Goal: Task Accomplishment & Management: Manage account settings

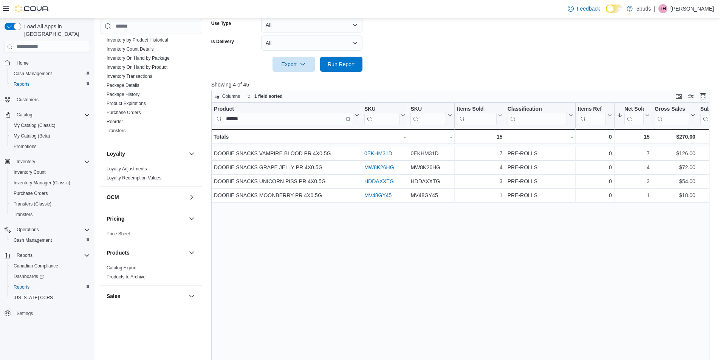
scroll to position [451, 0]
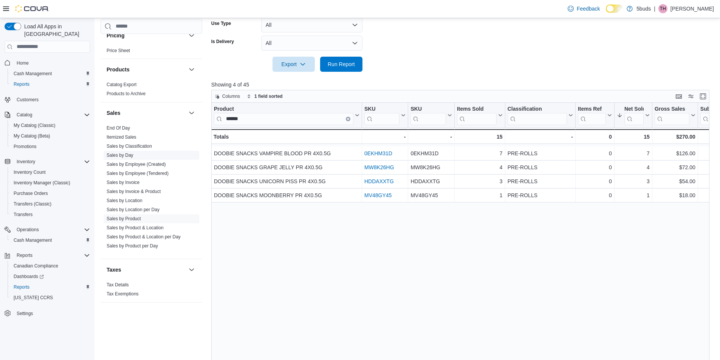
click at [133, 153] on link "Sales by Day" at bounding box center [120, 155] width 27 height 5
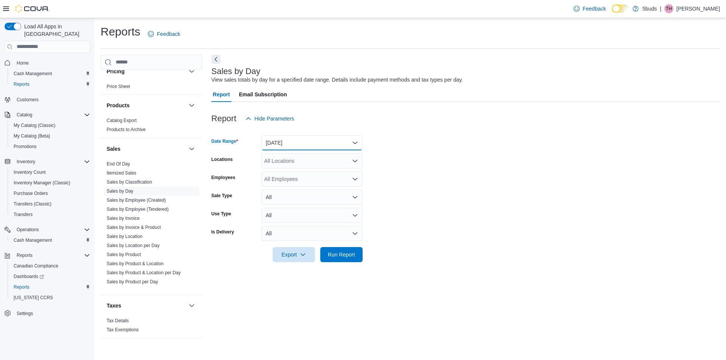
click at [305, 140] on button "[DATE]" at bounding box center [311, 142] width 101 height 15
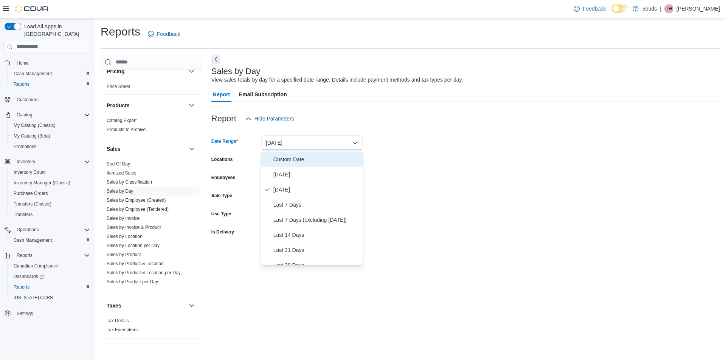
click at [299, 161] on span "Custom Date" at bounding box center [316, 159] width 86 height 9
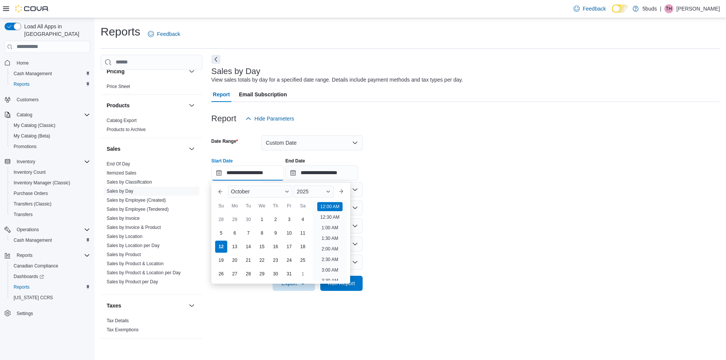
click at [260, 176] on input "**********" at bounding box center [247, 173] width 73 height 15
click at [267, 220] on div "1" at bounding box center [261, 219] width 13 height 13
type input "**********"
click at [392, 208] on form "**********" at bounding box center [465, 208] width 508 height 165
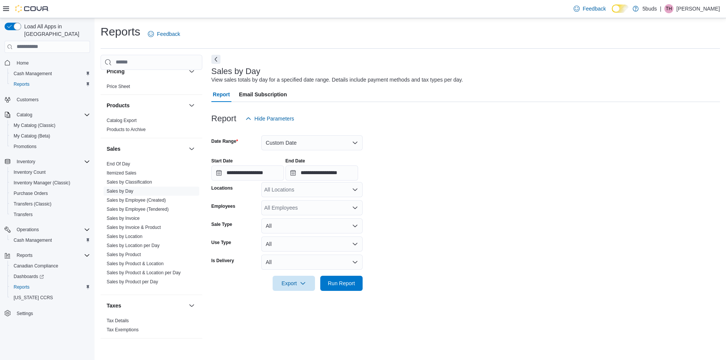
click at [307, 188] on div "All Locations" at bounding box center [311, 189] width 101 height 15
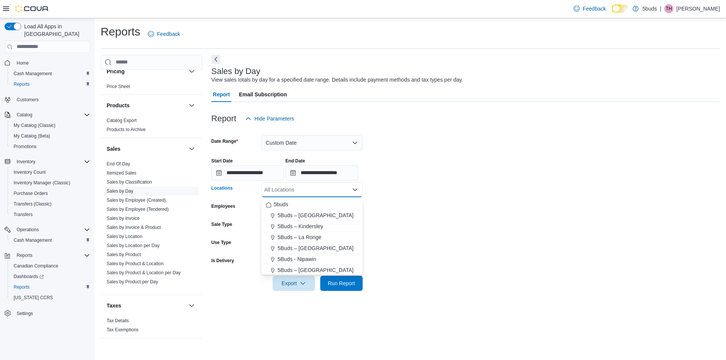
drag, startPoint x: 315, startPoint y: 248, endPoint x: 369, endPoint y: 249, distance: 53.7
click at [315, 249] on span "5Buds – [GEOGRAPHIC_DATA]" at bounding box center [315, 249] width 76 height 8
drag, startPoint x: 419, startPoint y: 242, endPoint x: 377, endPoint y: 265, distance: 47.5
click at [418, 245] on form "**********" at bounding box center [465, 208] width 508 height 165
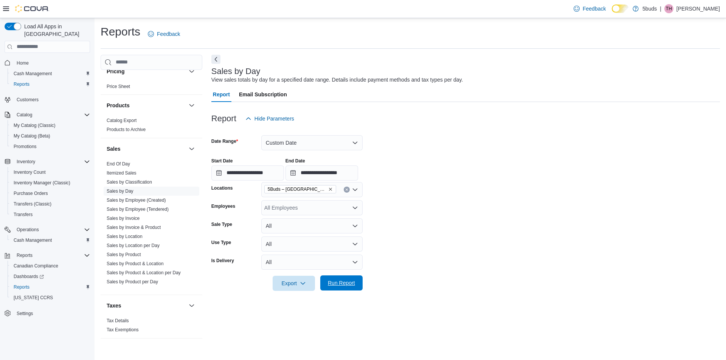
click at [360, 283] on form "**********" at bounding box center [465, 208] width 508 height 165
click at [352, 284] on span "Run Report" at bounding box center [341, 283] width 27 height 8
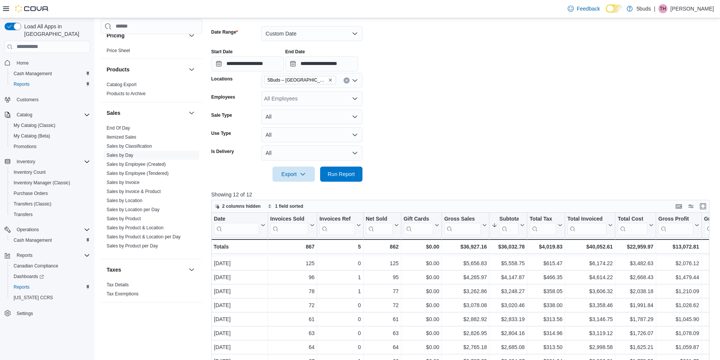
scroll to position [113, 0]
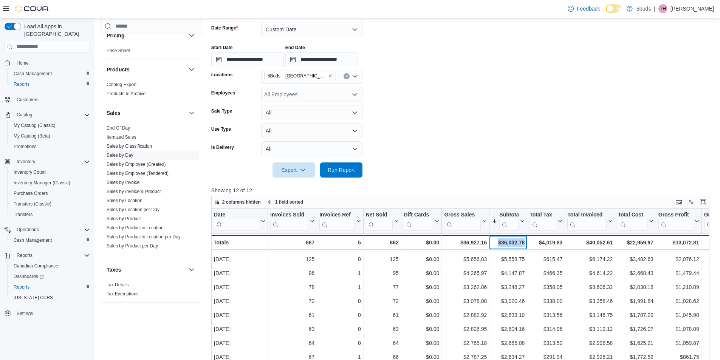
drag, startPoint x: 497, startPoint y: 248, endPoint x: 507, endPoint y: 253, distance: 10.7
click at [340, 172] on span "Run Report" at bounding box center [341, 170] width 27 height 8
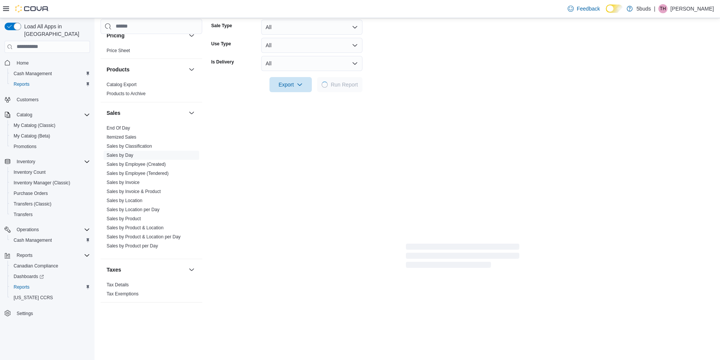
scroll to position [227, 0]
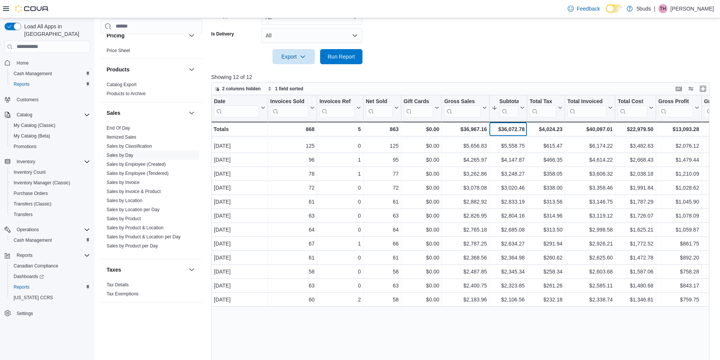
click at [499, 132] on div "$36,072.78" at bounding box center [508, 129] width 33 height 9
drag, startPoint x: 492, startPoint y: 133, endPoint x: 528, endPoint y: 133, distance: 35.5
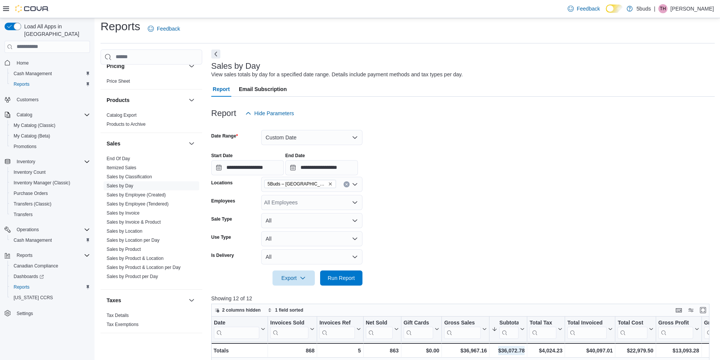
scroll to position [0, 0]
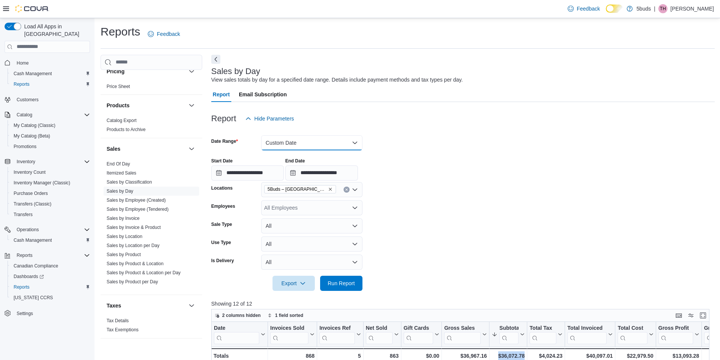
click at [307, 141] on button "Custom Date" at bounding box center [311, 142] width 101 height 15
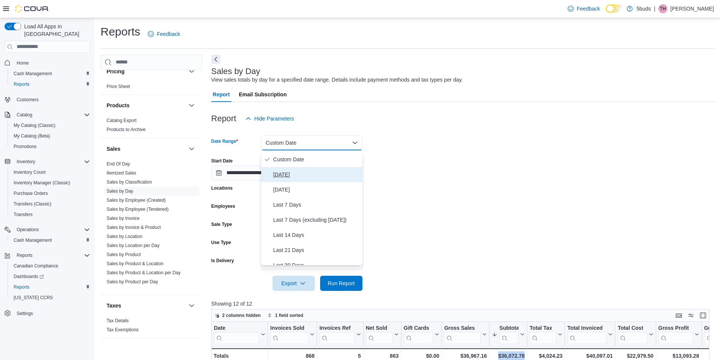
click at [308, 169] on button "[DATE]" at bounding box center [311, 174] width 101 height 15
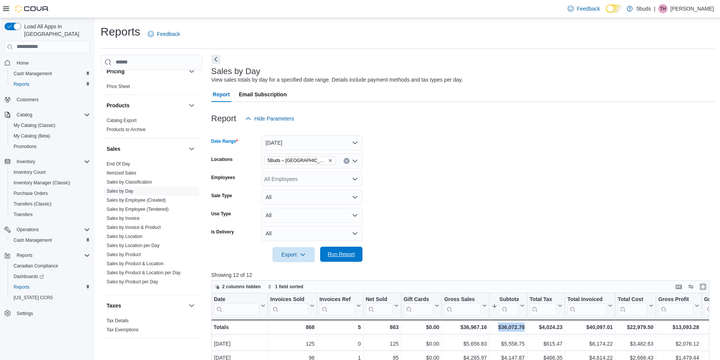
click at [345, 253] on span "Run Report" at bounding box center [341, 255] width 27 height 8
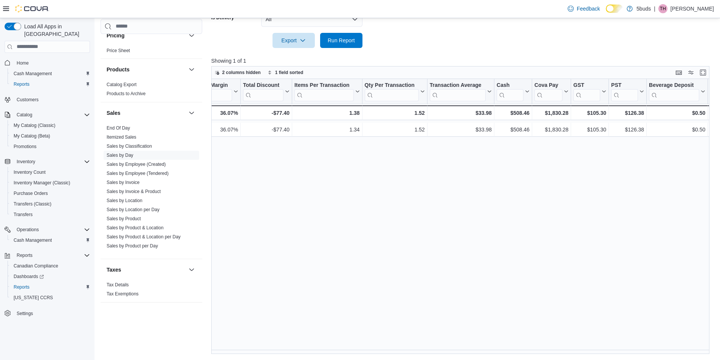
scroll to position [0, 515]
click at [132, 216] on link "Sales by Product" at bounding box center [124, 218] width 34 height 5
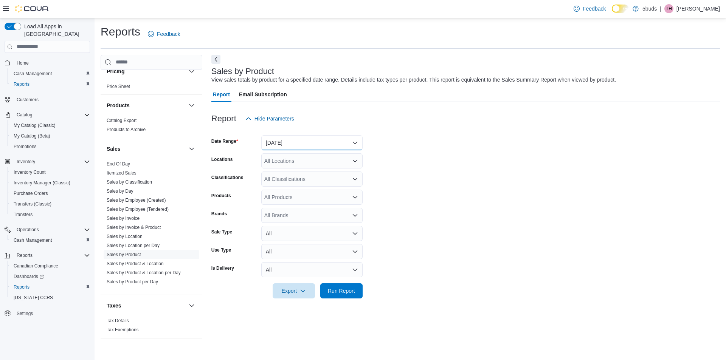
click at [334, 141] on button "[DATE]" at bounding box center [311, 142] width 101 height 15
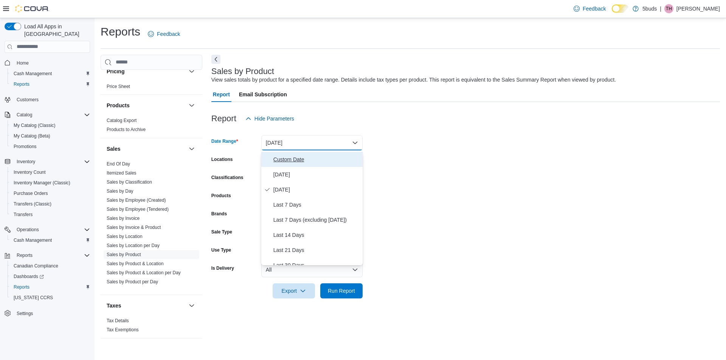
click at [306, 163] on span "Custom Date" at bounding box center [316, 159] width 86 height 9
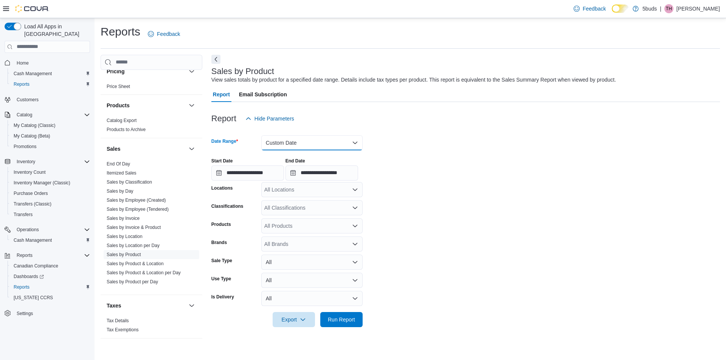
click at [307, 141] on button "Custom Date" at bounding box center [311, 142] width 101 height 15
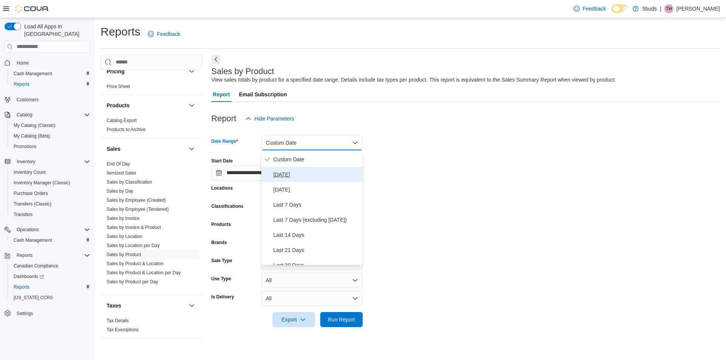
click at [294, 170] on button "[DATE]" at bounding box center [311, 174] width 101 height 15
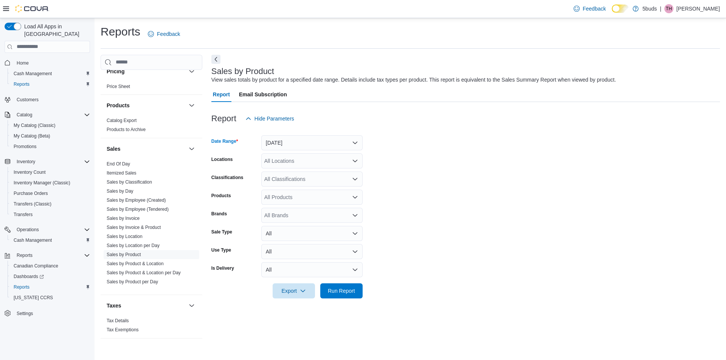
click at [298, 161] on div "All Locations" at bounding box center [311, 160] width 101 height 15
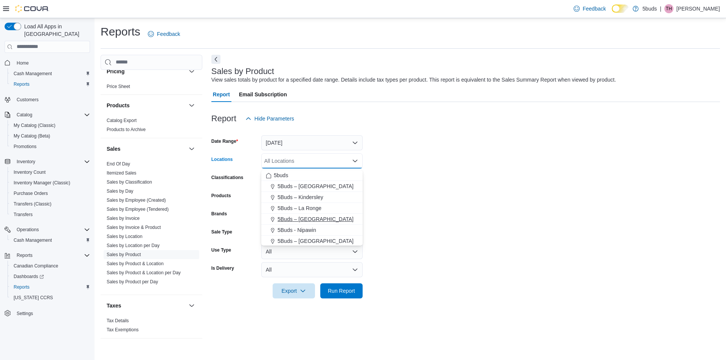
click at [310, 223] on span "5Buds – [GEOGRAPHIC_DATA]" at bounding box center [315, 219] width 76 height 8
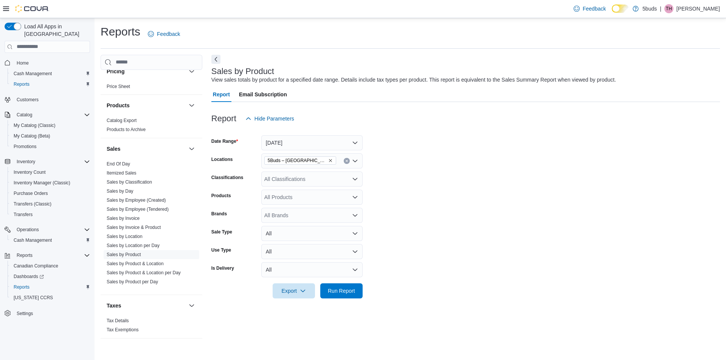
click at [439, 199] on form "Date Range [DATE] Locations 5Buds – Meadow Lake Classifications All Classificat…" at bounding box center [465, 212] width 508 height 172
click at [296, 182] on div "All Classifications" at bounding box center [311, 179] width 101 height 15
click at [300, 198] on button "5buds" at bounding box center [311, 193] width 101 height 11
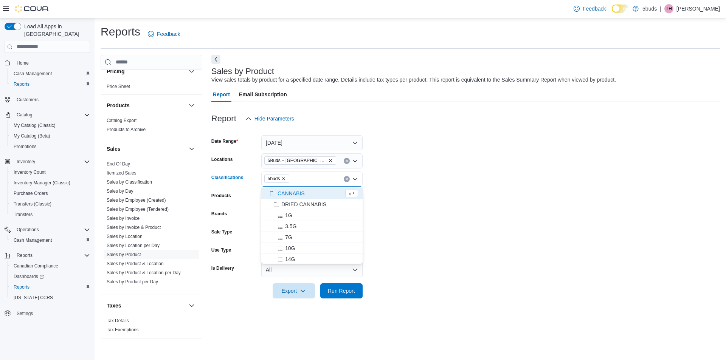
click at [344, 182] on button "Clear input" at bounding box center [347, 179] width 6 height 6
click at [299, 203] on span "CANNABIS" at bounding box center [290, 205] width 27 height 8
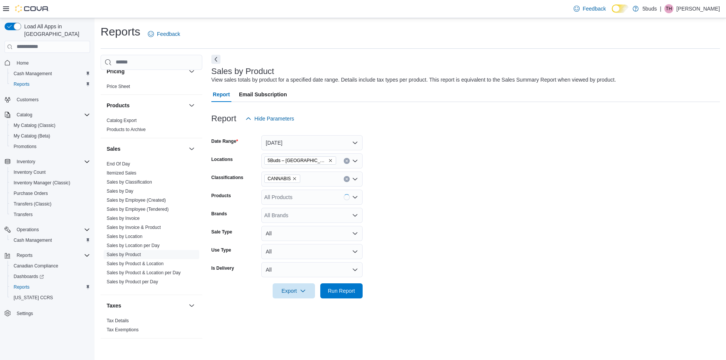
click at [446, 219] on form "Date Range [DATE] Locations 5Buds – Meadow Lake Classifications CANNABIS Produc…" at bounding box center [465, 212] width 508 height 172
click at [356, 292] on span "Run Report" at bounding box center [341, 291] width 33 height 15
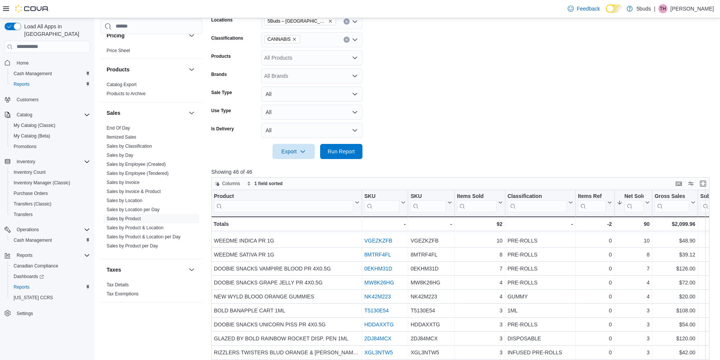
scroll to position [227, 0]
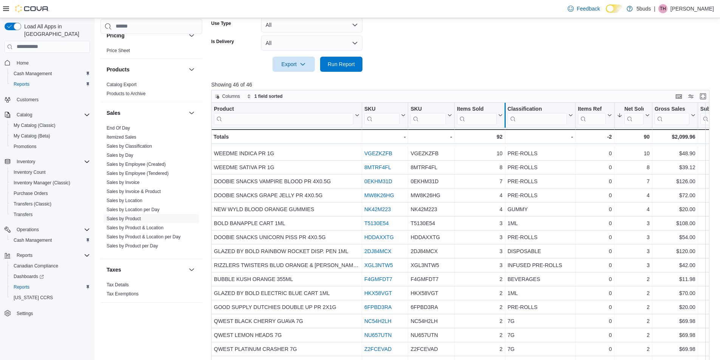
click at [504, 114] on div at bounding box center [505, 115] width 6 height 25
click at [501, 118] on icon at bounding box center [500, 115] width 6 height 5
click at [483, 154] on span "Sort High-Low" at bounding box center [484, 156] width 29 height 6
click at [41, 237] on span "Cash Management" at bounding box center [33, 240] width 38 height 6
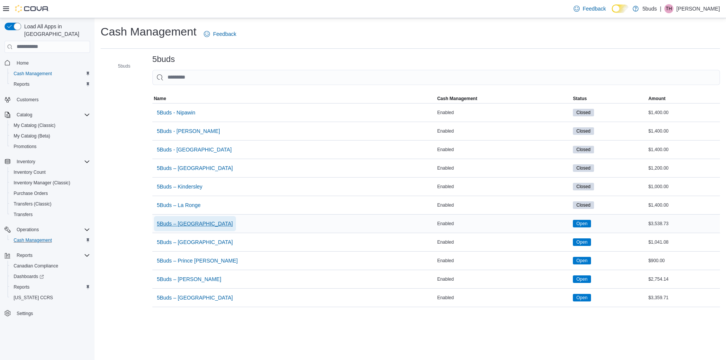
click at [193, 222] on span "5Buds – [GEOGRAPHIC_DATA]" at bounding box center [195, 224] width 76 height 8
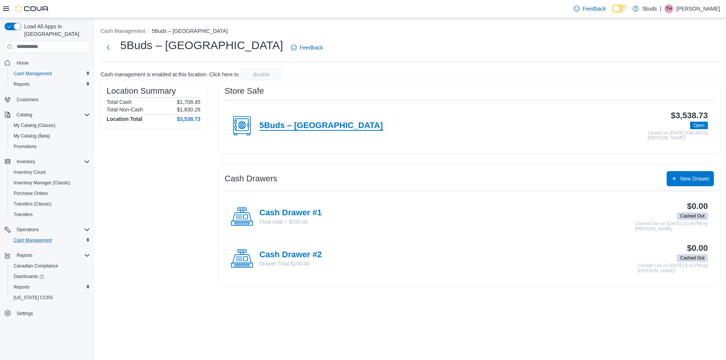
click at [304, 127] on h4 "5Buds – [GEOGRAPHIC_DATA]" at bounding box center [321, 126] width 124 height 10
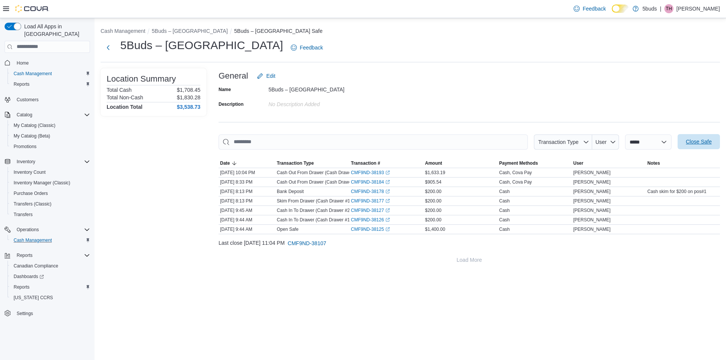
click at [696, 143] on span "Close Safe" at bounding box center [699, 142] width 26 height 8
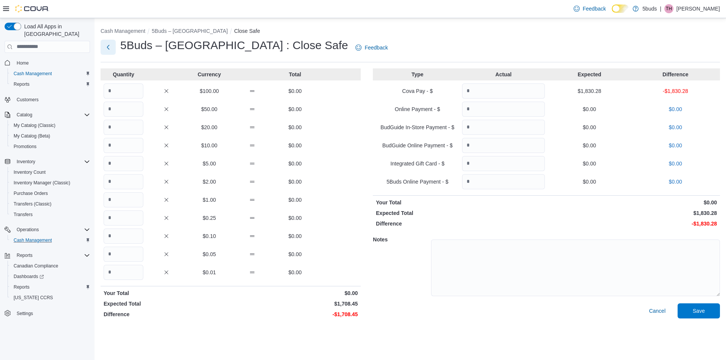
click at [107, 51] on button "Next" at bounding box center [108, 47] width 15 height 15
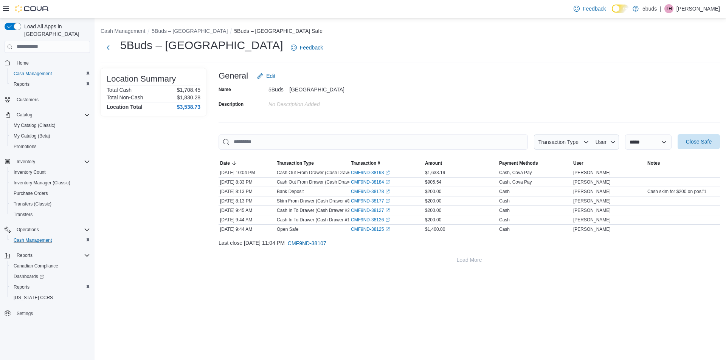
click at [707, 142] on span "Close Safe" at bounding box center [699, 142] width 26 height 8
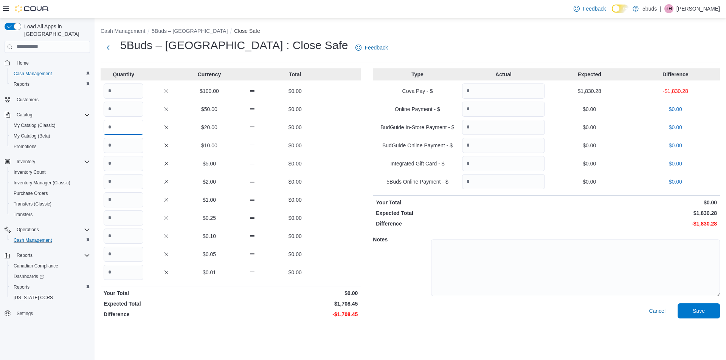
click at [124, 124] on input "Quantity" at bounding box center [124, 127] width 40 height 15
type input "**"
click at [119, 147] on input "Quantity" at bounding box center [124, 145] width 40 height 15
type input "**"
click at [117, 168] on input "Quantity" at bounding box center [124, 163] width 40 height 15
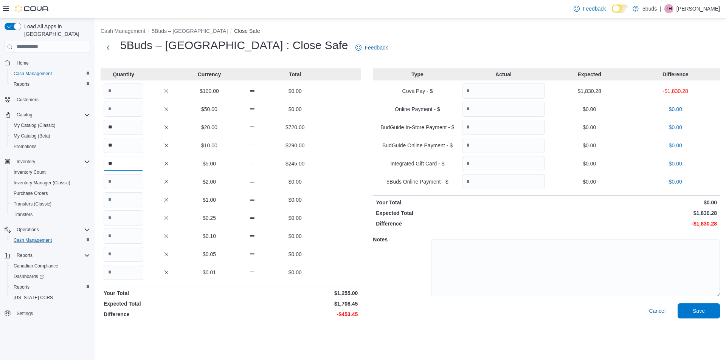
type input "**"
click at [126, 179] on input "Quantity" at bounding box center [124, 181] width 40 height 15
type input "***"
click at [122, 200] on input "Quantity" at bounding box center [124, 199] width 40 height 15
type input "**"
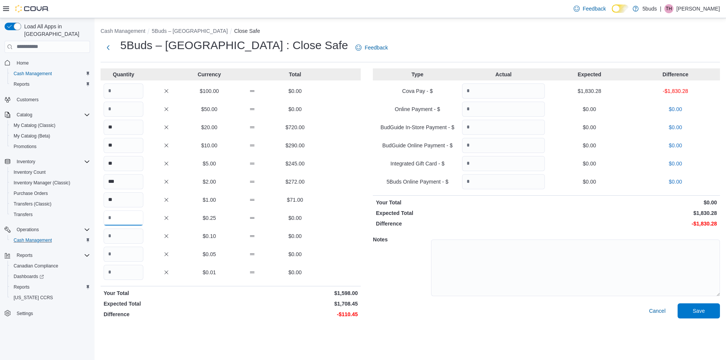
click at [127, 212] on input "Quantity" at bounding box center [124, 218] width 40 height 15
type input "***"
click at [129, 229] on div "Quantity Currency Total $100.00 $0.00 $50.00 $0.00 ** $20.00 $720.00 ** $10.00 …" at bounding box center [231, 194] width 260 height 253
click at [128, 235] on input "Quantity" at bounding box center [124, 236] width 40 height 15
type input "***"
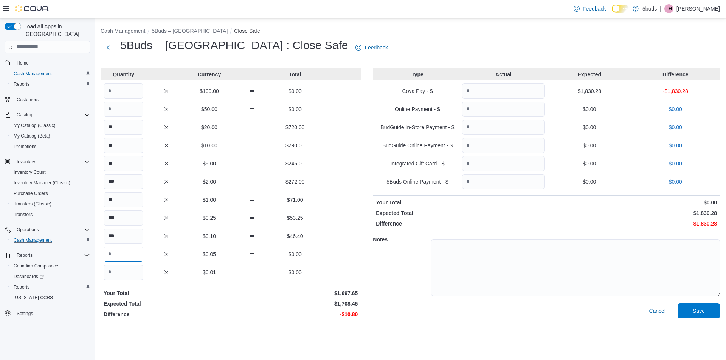
click at [136, 255] on input "Quantity" at bounding box center [124, 254] width 40 height 15
type input "***"
click at [267, 344] on div "Cash Management 5Buds – [GEOGRAPHIC_DATA] Safe 5Buds – [GEOGRAPHIC_DATA] : Clos…" at bounding box center [410, 189] width 631 height 342
click at [502, 90] on input "Quantity" at bounding box center [503, 91] width 83 height 15
type input "*******"
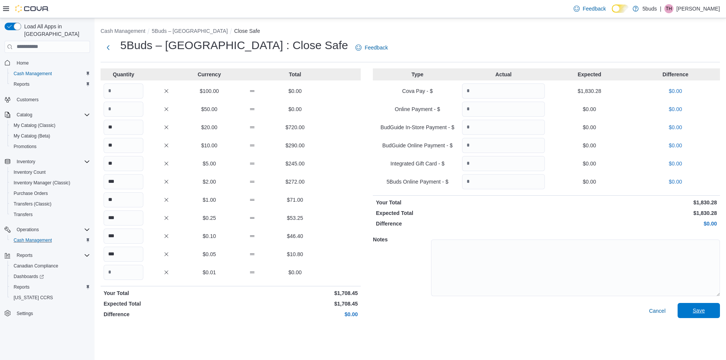
click at [697, 311] on span "Save" at bounding box center [699, 311] width 12 height 8
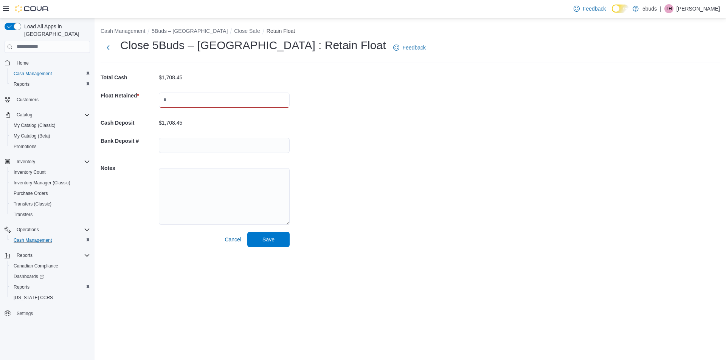
click at [211, 107] on input "text" at bounding box center [224, 100] width 131 height 15
type input "****"
click at [198, 148] on input "text" at bounding box center [224, 145] width 131 height 15
type input "**********"
click at [285, 240] on span "Save" at bounding box center [268, 239] width 33 height 15
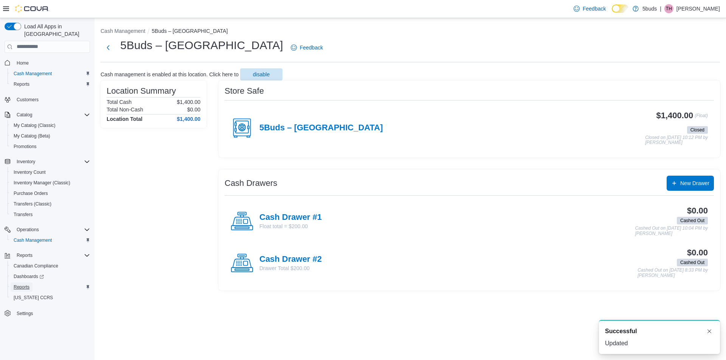
click at [22, 284] on span "Reports" at bounding box center [22, 287] width 16 height 6
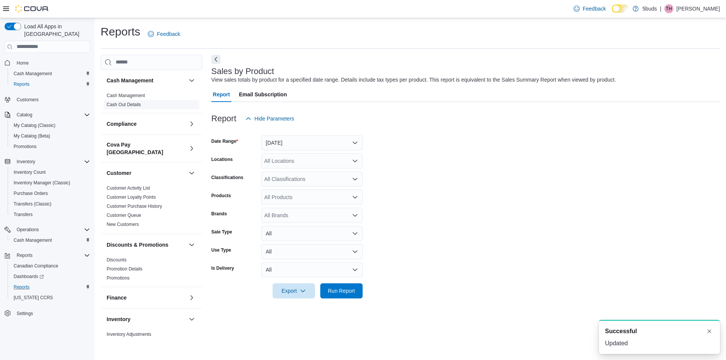
click at [135, 103] on link "Cash Out Details" at bounding box center [124, 104] width 34 height 5
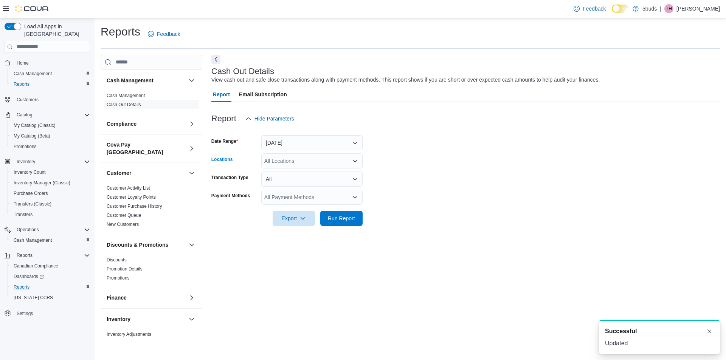
click at [274, 160] on div "All Locations" at bounding box center [311, 160] width 101 height 15
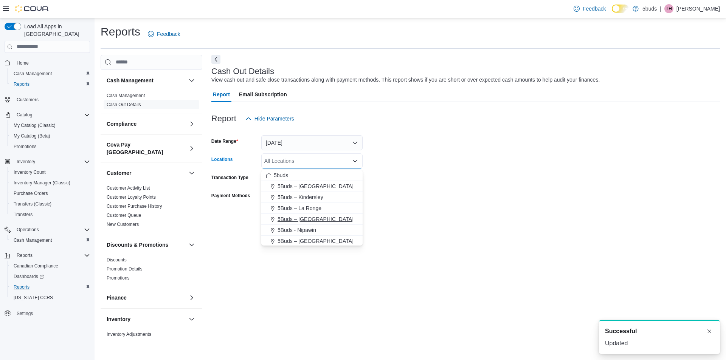
click at [312, 219] on span "5Buds – [GEOGRAPHIC_DATA]" at bounding box center [315, 219] width 76 height 8
click at [393, 192] on form "Date Range [DATE] Locations 5Buds – [GEOGRAPHIC_DATA] box. Selected. 5Buds – [G…" at bounding box center [465, 176] width 508 height 100
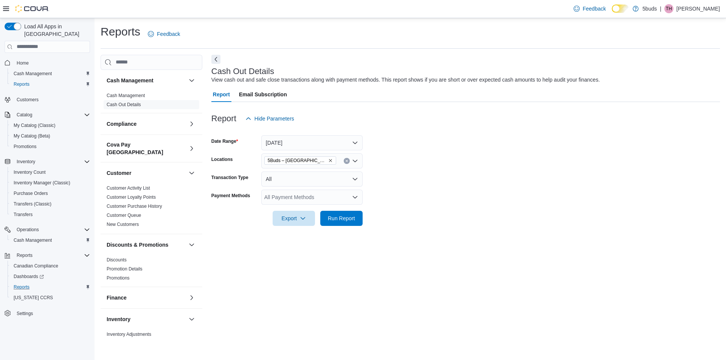
click at [343, 228] on div at bounding box center [465, 230] width 508 height 9
click at [358, 223] on button "Run Report" at bounding box center [341, 218] width 42 height 15
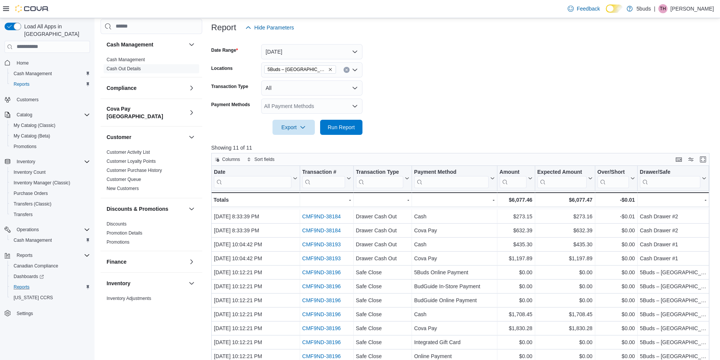
scroll to position [113, 0]
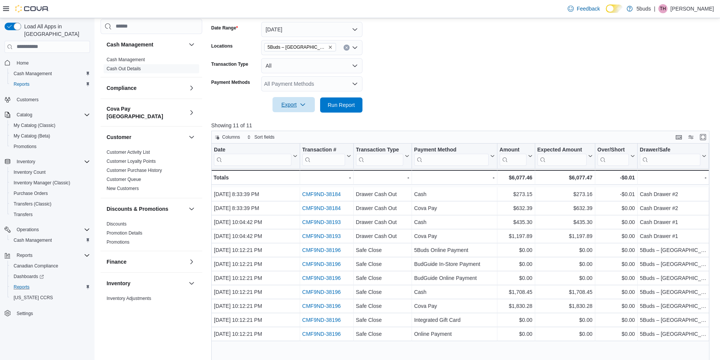
click at [293, 113] on div "Export" at bounding box center [296, 105] width 46 height 15
click at [302, 112] on span "Export" at bounding box center [293, 104] width 33 height 15
click at [293, 123] on span "Export to Excel" at bounding box center [294, 122] width 34 height 6
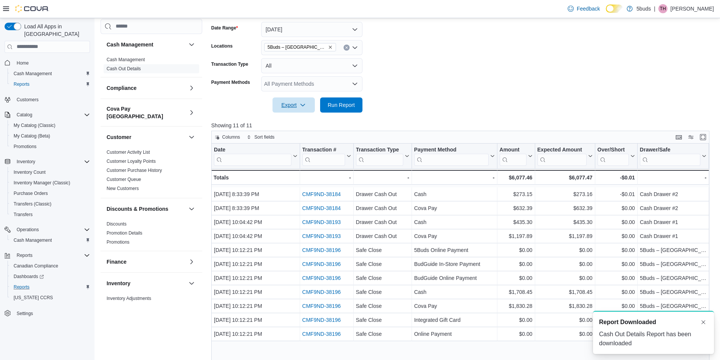
scroll to position [0, 0]
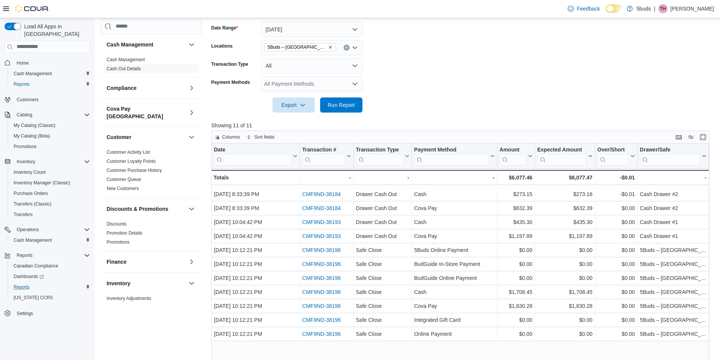
click at [564, 74] on form "Date Range [DATE] Locations 5Buds – [GEOGRAPHIC_DATA] Transaction Type All Paym…" at bounding box center [463, 63] width 504 height 100
click at [704, 9] on p "[PERSON_NAME]" at bounding box center [692, 8] width 43 height 9
click at [680, 74] on button "Sign Out" at bounding box center [677, 74] width 70 height 12
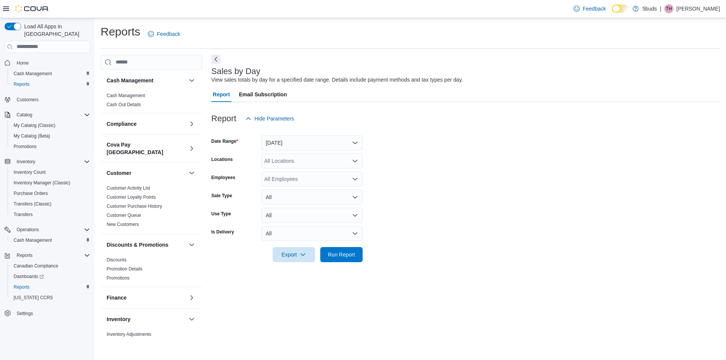
click at [40, 58] on span "Home" at bounding box center [52, 62] width 76 height 9
